Goal: Transaction & Acquisition: Purchase product/service

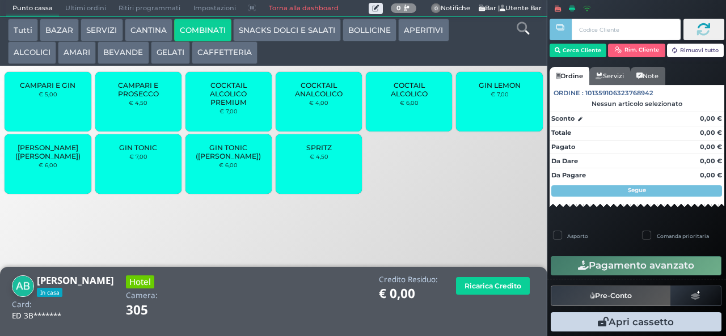
click at [154, 151] on span "GIN TONIC" at bounding box center [138, 147] width 38 height 9
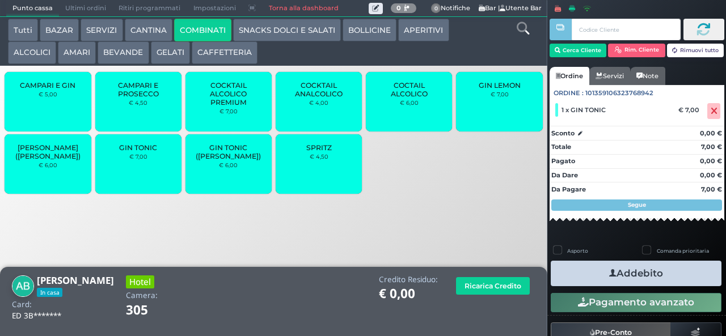
click at [142, 175] on div "GIN TONIC € 7,00" at bounding box center [138, 164] width 86 height 60
click at [646, 273] on button "Addebito" at bounding box center [636, 274] width 171 height 26
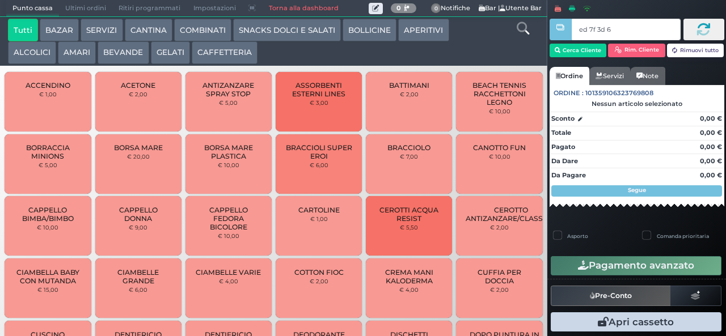
type input "ed 7f 3d 66"
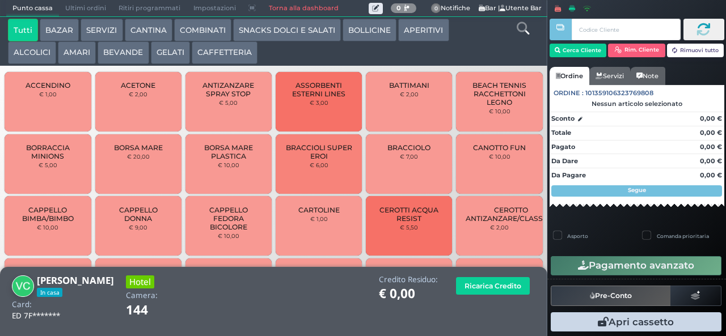
click at [202, 33] on button "COMBINATI" at bounding box center [202, 30] width 57 height 23
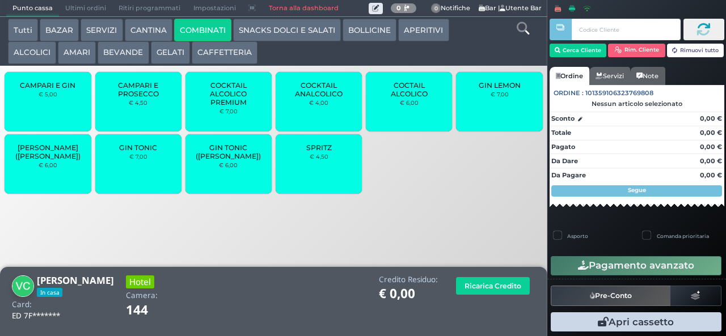
click at [320, 175] on div "SPRITZ € 4,50" at bounding box center [319, 164] width 86 height 60
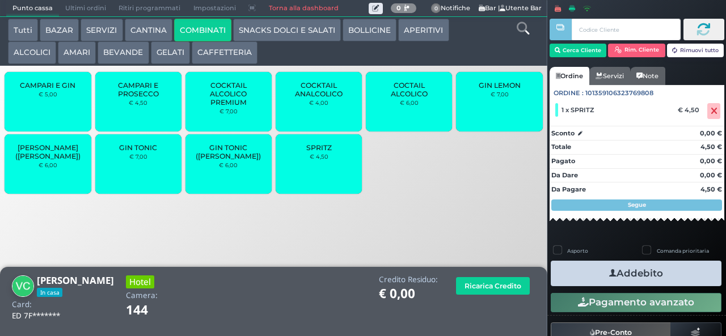
click at [315, 176] on div "SPRITZ € 4,50" at bounding box center [319, 164] width 86 height 60
click at [301, 31] on button "SNACKS DOLCI E SALATI" at bounding box center [287, 30] width 108 height 23
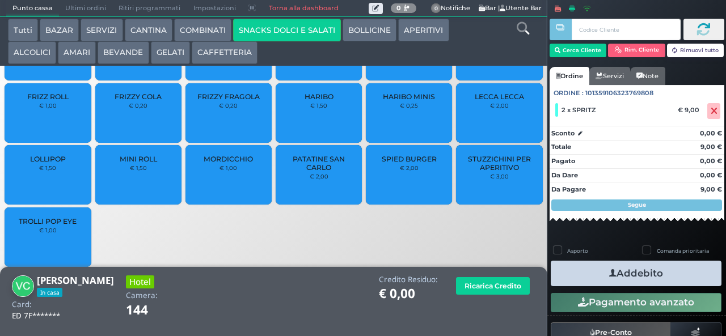
scroll to position [75, 0]
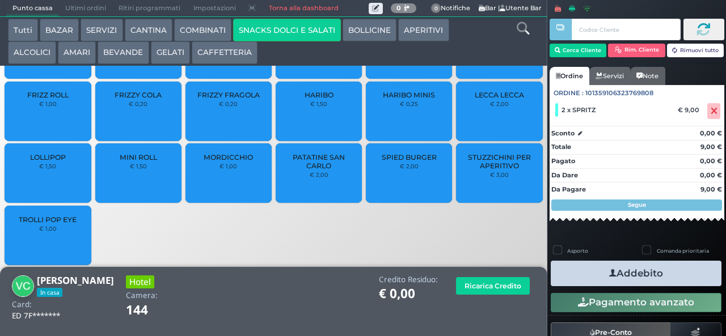
click at [310, 170] on span "PATATINE SAN CARLO" at bounding box center [318, 161] width 67 height 17
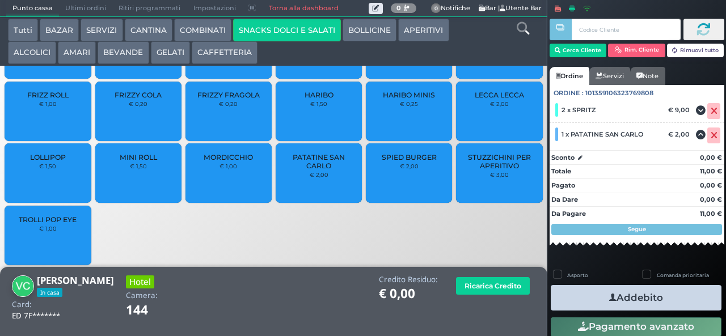
click at [669, 300] on button "Addebito" at bounding box center [636, 298] width 171 height 26
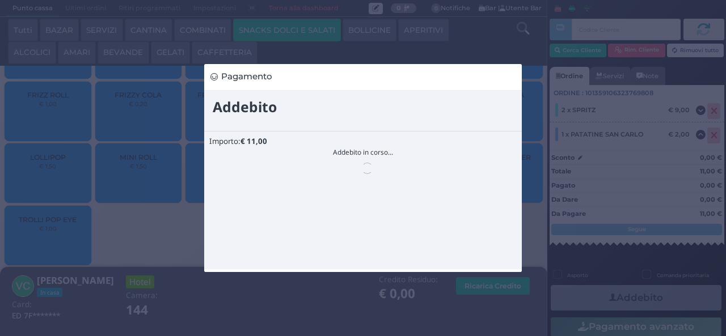
scroll to position [0, 0]
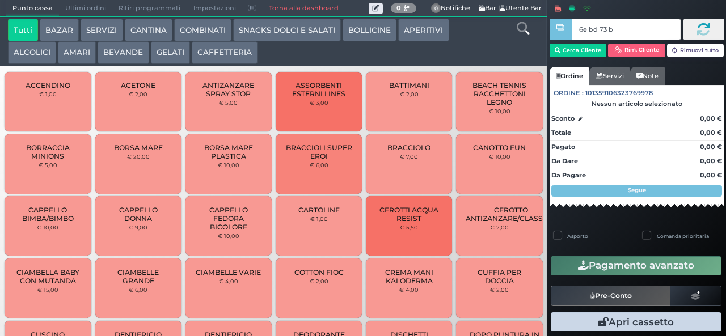
type input "6e bd 73 b9"
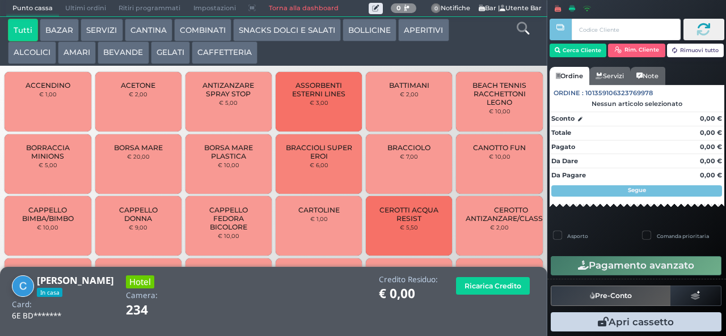
click at [260, 33] on button "SNACKS DOLCI E SALATI" at bounding box center [287, 30] width 108 height 23
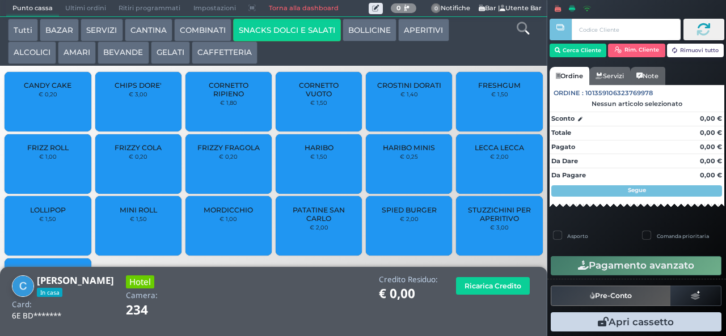
click at [309, 223] on span "PATATINE SAN CARLO" at bounding box center [318, 214] width 67 height 17
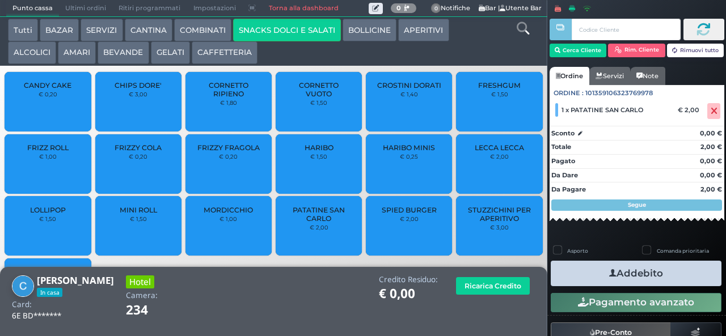
click at [579, 272] on button "Addebito" at bounding box center [636, 274] width 171 height 26
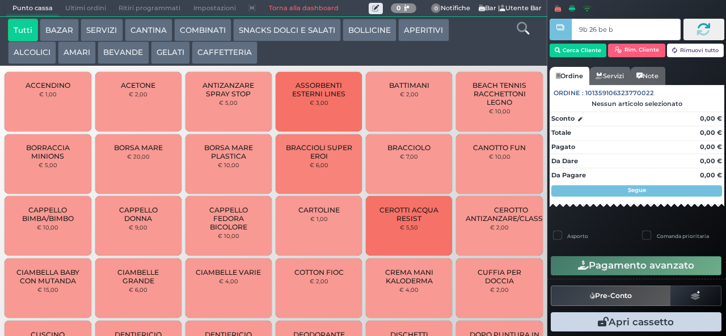
type input "9b 26 be b9"
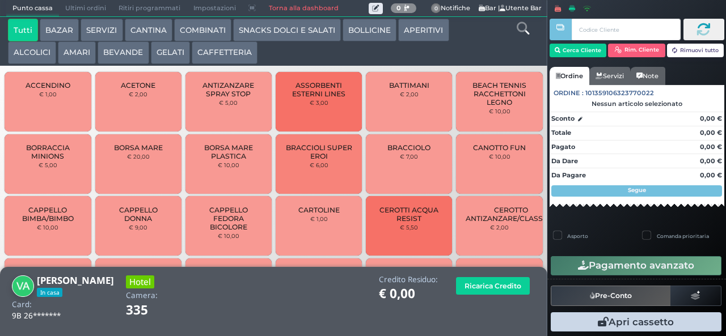
click at [209, 29] on button "COMBINATI" at bounding box center [202, 30] width 57 height 23
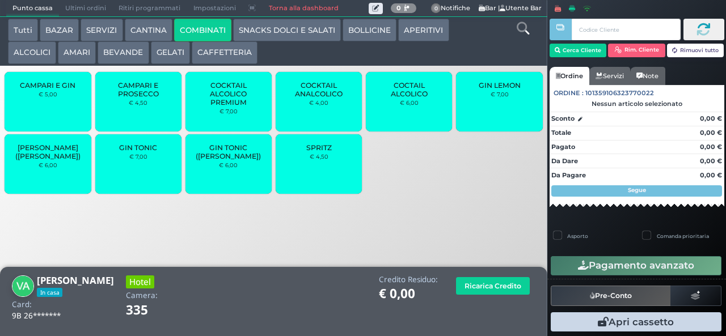
click at [328, 152] on span "SPRITZ" at bounding box center [319, 147] width 26 height 9
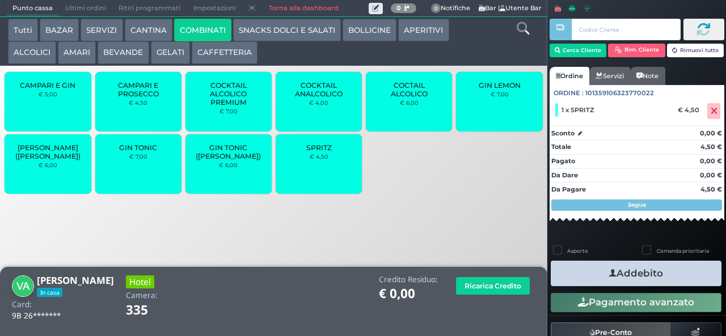
click at [325, 152] on span "SPRITZ" at bounding box center [319, 147] width 26 height 9
click at [322, 160] on small "€ 4,50" at bounding box center [319, 156] width 19 height 7
click at [317, 160] on small "€ 4,50" at bounding box center [319, 156] width 19 height 7
click at [324, 152] on span "SPRITZ" at bounding box center [319, 147] width 26 height 9
click at [687, 273] on button "Addebito" at bounding box center [636, 274] width 171 height 26
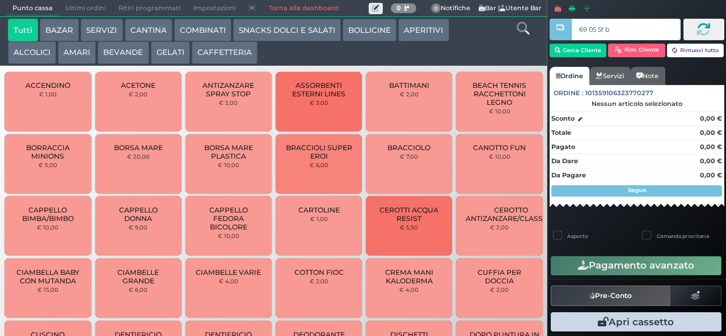
type input "69 05 5f bb"
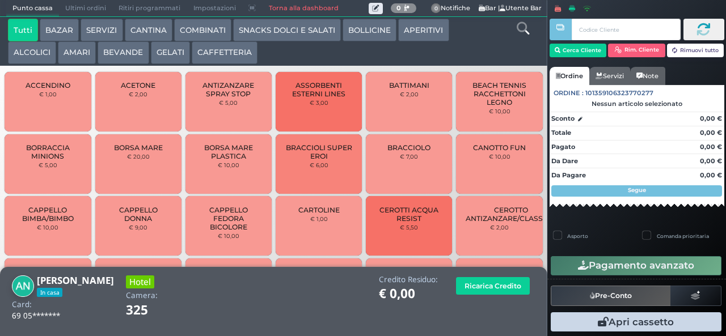
click at [34, 61] on button "ALCOLICI" at bounding box center [32, 52] width 48 height 23
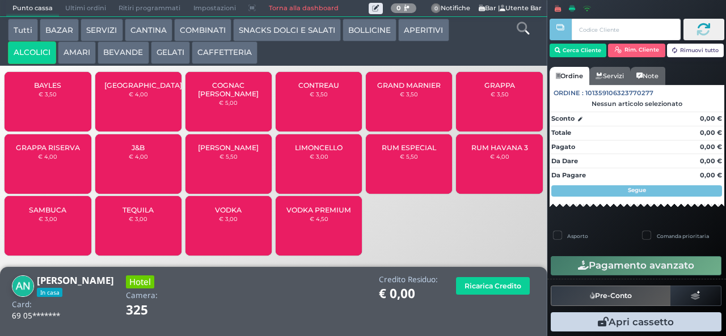
click at [398, 33] on button "APERITIVI" at bounding box center [423, 30] width 50 height 23
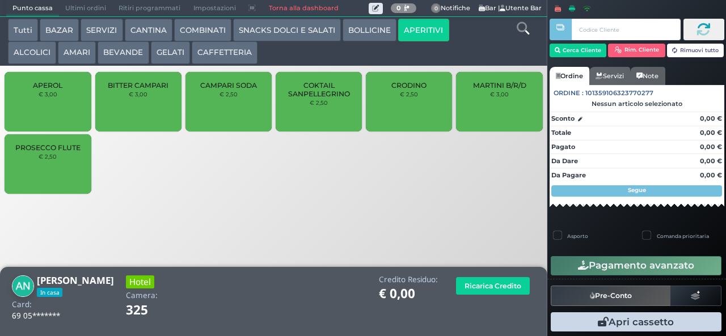
click at [367, 40] on button "BOLLICINE" at bounding box center [369, 30] width 54 height 23
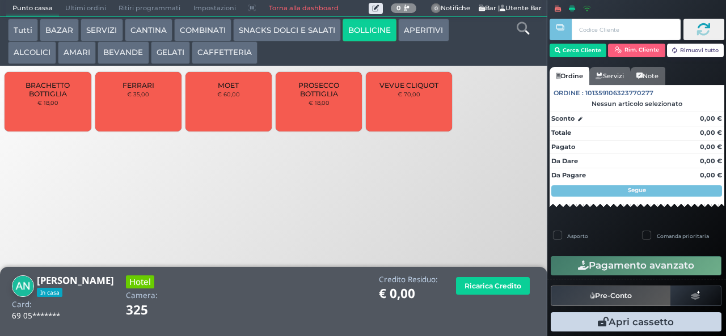
click at [313, 39] on button "SNACKS DOLCI E SALATI" at bounding box center [287, 30] width 108 height 23
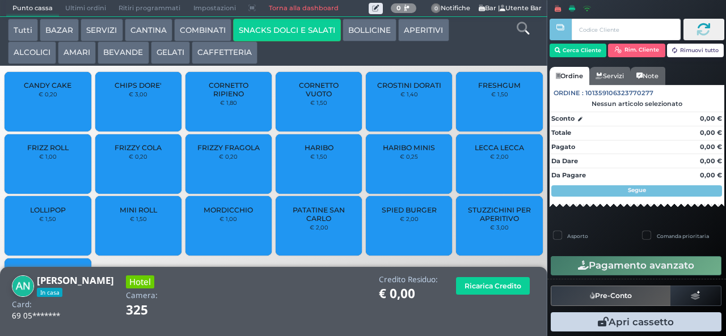
click at [204, 29] on button "COMBINATI" at bounding box center [202, 30] width 57 height 23
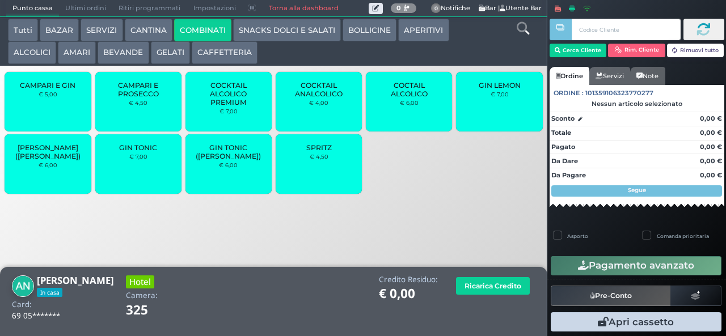
click at [99, 33] on button "SERVIZI" at bounding box center [102, 30] width 42 height 23
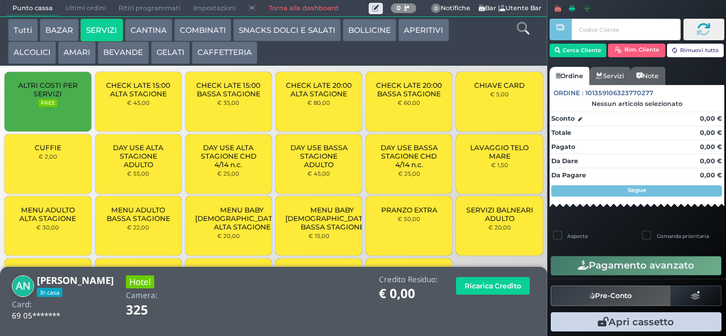
scroll to position [75, 0]
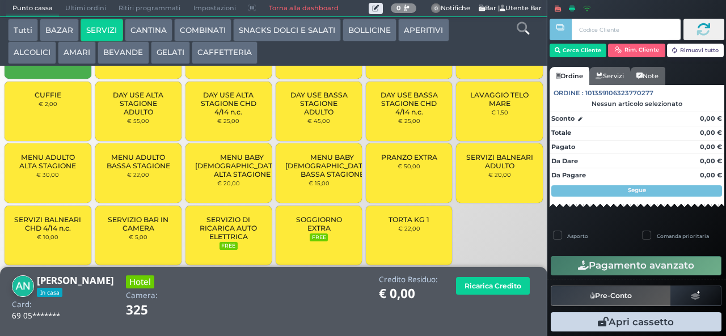
click at [234, 53] on button "CAFFETTERIA" at bounding box center [225, 52] width 66 height 23
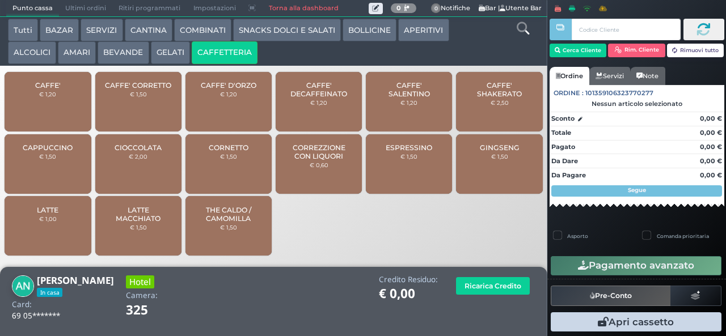
scroll to position [0, 0]
click at [25, 28] on button "Tutti" at bounding box center [23, 30] width 30 height 23
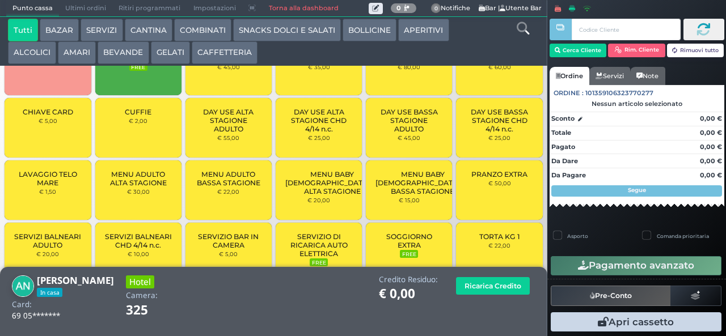
scroll to position [1294, 0]
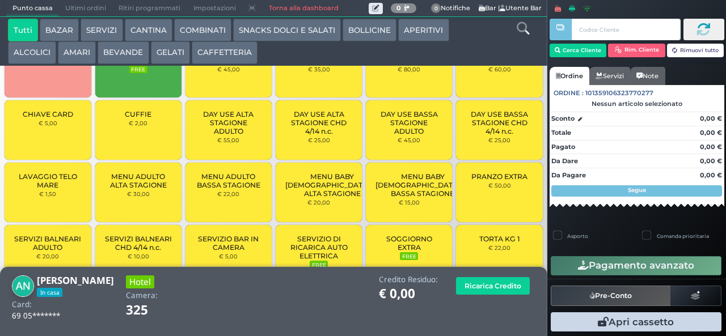
click at [39, 51] on button "ALCOLICI" at bounding box center [32, 52] width 48 height 23
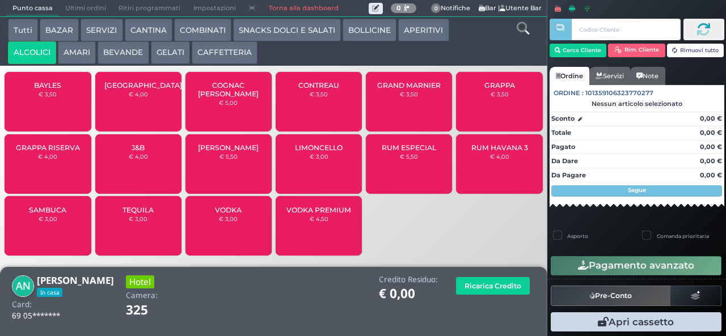
click at [430, 32] on button "APERITIVI" at bounding box center [423, 30] width 50 height 23
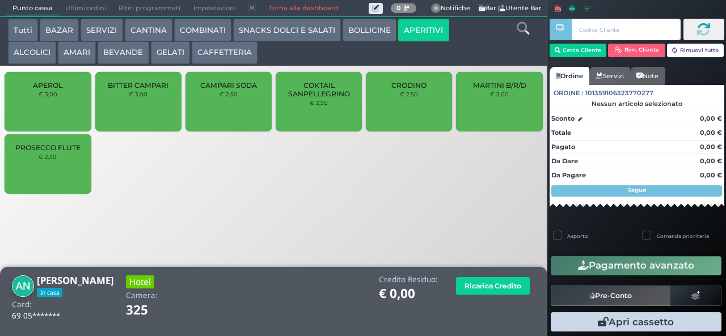
click at [205, 31] on button "COMBINATI" at bounding box center [202, 30] width 57 height 23
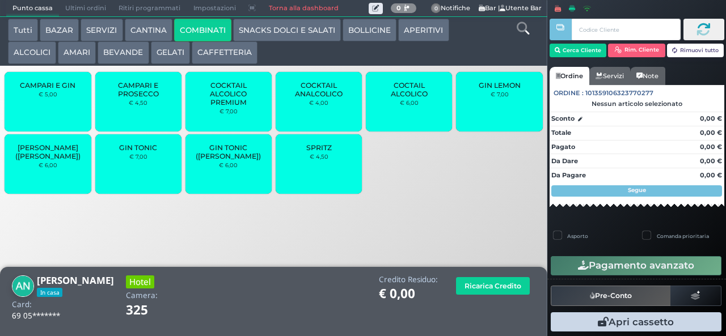
click at [150, 28] on button "CANTINA" at bounding box center [149, 30] width 48 height 23
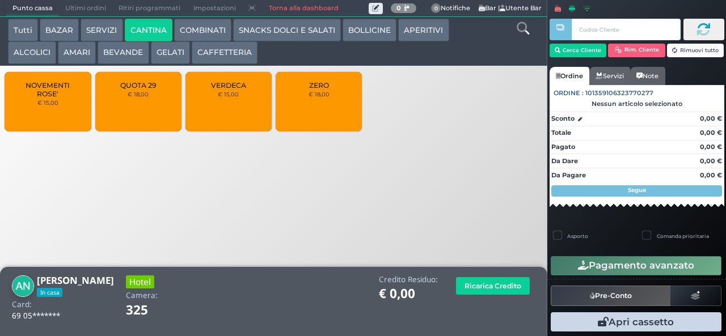
click at [232, 53] on button "CAFFETTERIA" at bounding box center [225, 52] width 66 height 23
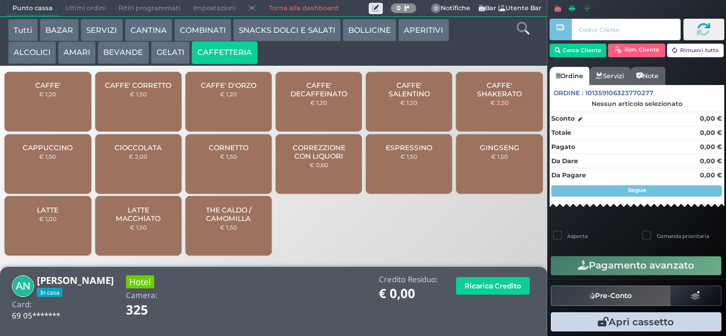
click at [168, 53] on button "GELATI" at bounding box center [170, 52] width 39 height 23
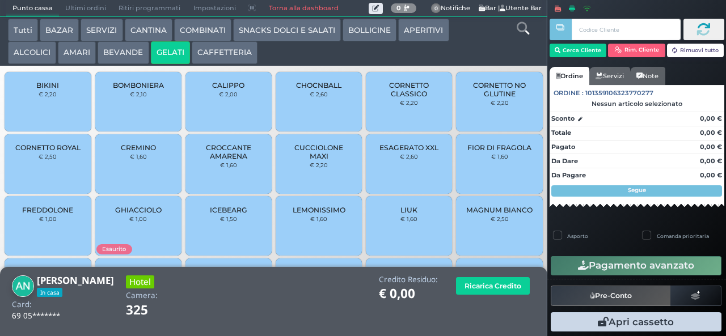
click at [38, 57] on button "ALCOLICI" at bounding box center [32, 52] width 48 height 23
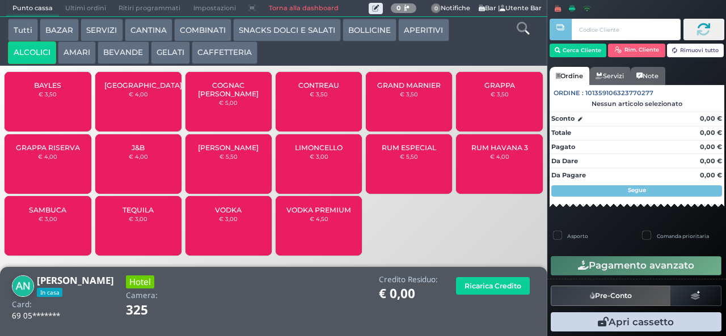
click at [524, 26] on icon at bounding box center [523, 28] width 12 height 12
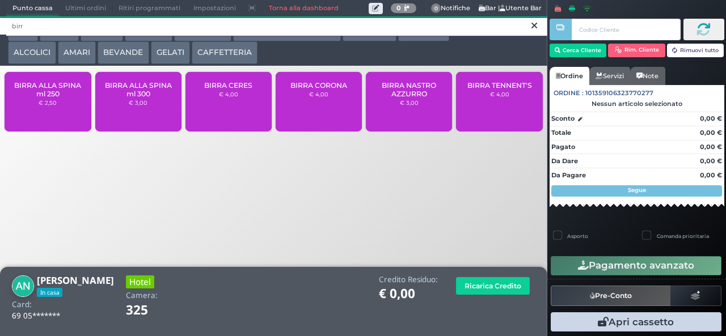
type input "birr"
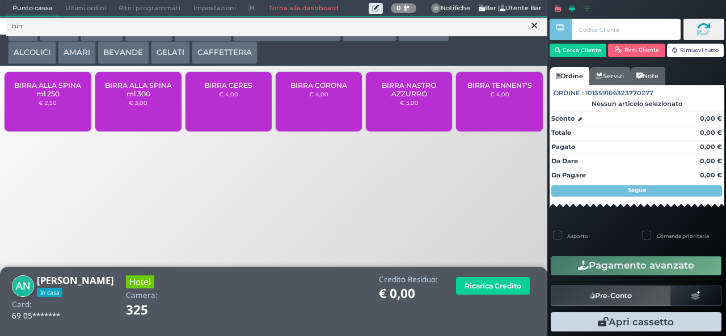
click at [417, 98] on span "BIRRA NASTRO AZZURRO" at bounding box center [408, 89] width 67 height 17
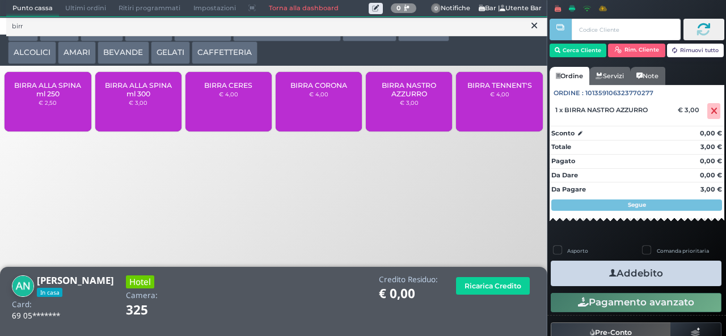
click at [417, 98] on span "BIRRA NASTRO AZZURRO" at bounding box center [408, 89] width 67 height 17
click at [416, 96] on span "BIRRA NASTRO AZZURRO" at bounding box center [408, 89] width 67 height 17
click at [621, 269] on button "Addebito" at bounding box center [636, 274] width 171 height 26
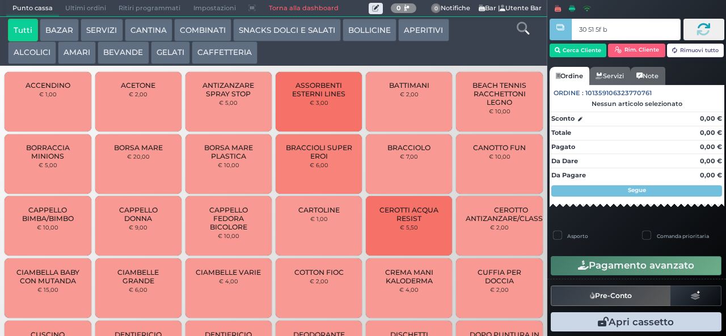
type input "30 51 5f bb"
click at [294, 31] on button "SNACKS DOLCI E SALATI" at bounding box center [287, 30] width 108 height 23
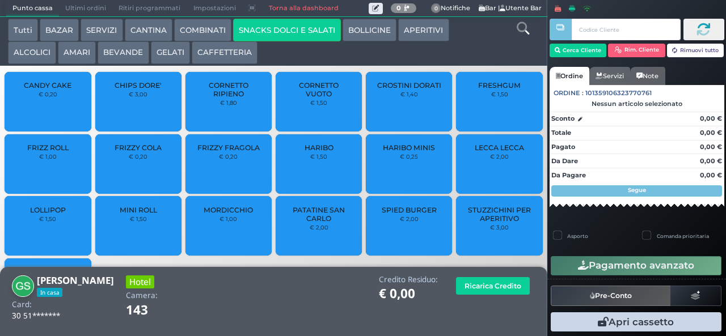
click at [318, 223] on span "PATATINE SAN CARLO" at bounding box center [318, 214] width 67 height 17
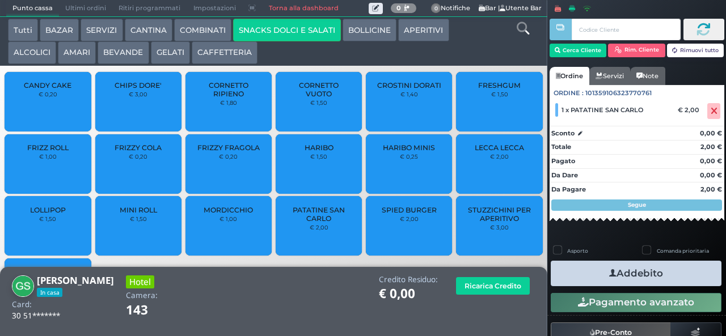
click at [324, 223] on span "PATATINE SAN CARLO" at bounding box center [318, 214] width 67 height 17
click at [645, 277] on button "Addebito" at bounding box center [636, 274] width 171 height 26
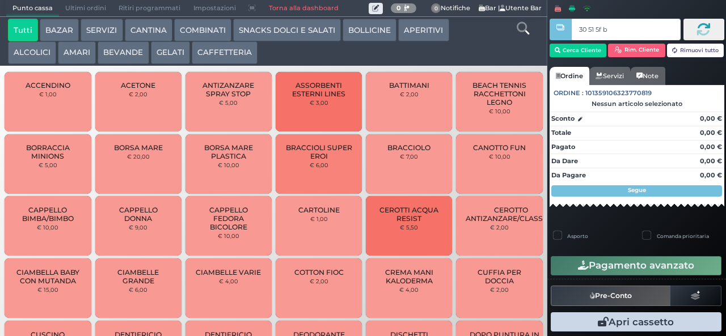
type input "30 51 5f bb"
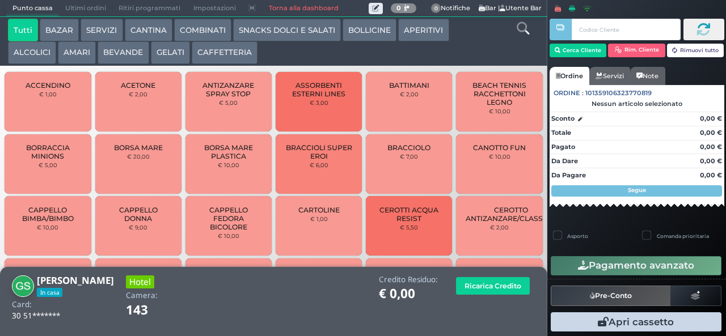
click at [130, 50] on button "BEVANDE" at bounding box center [123, 52] width 51 height 23
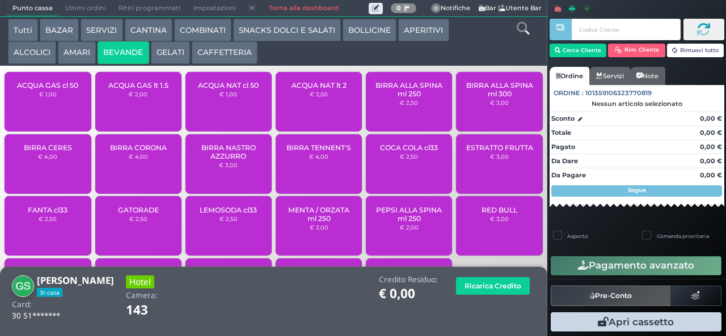
click at [523, 32] on icon at bounding box center [523, 28] width 12 height 12
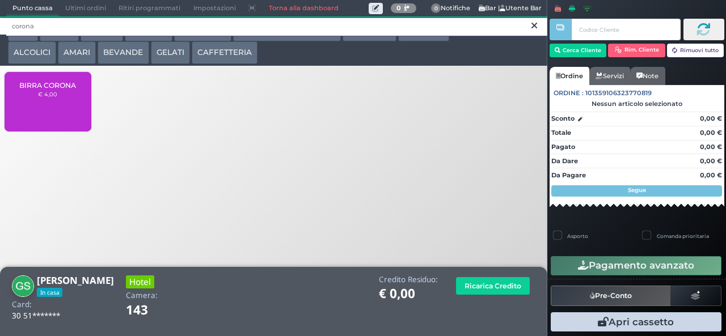
type input "corona"
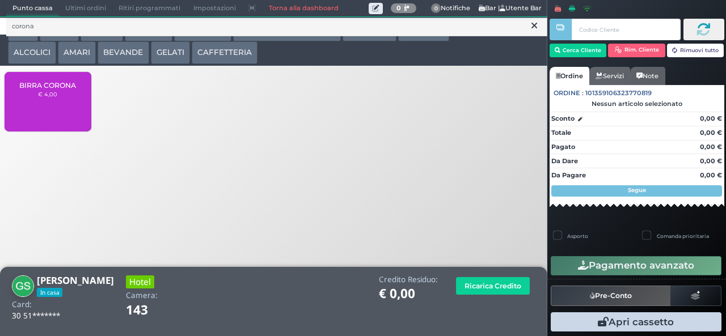
click at [64, 114] on div "BIRRA CORONA € 4,00" at bounding box center [48, 102] width 86 height 60
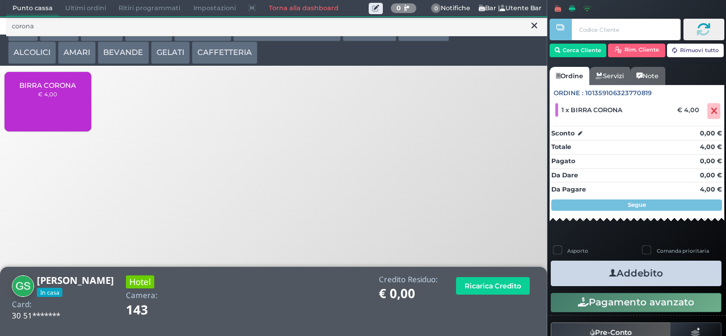
click at [652, 273] on button "Addebito" at bounding box center [636, 274] width 171 height 26
